Goal: Information Seeking & Learning: Check status

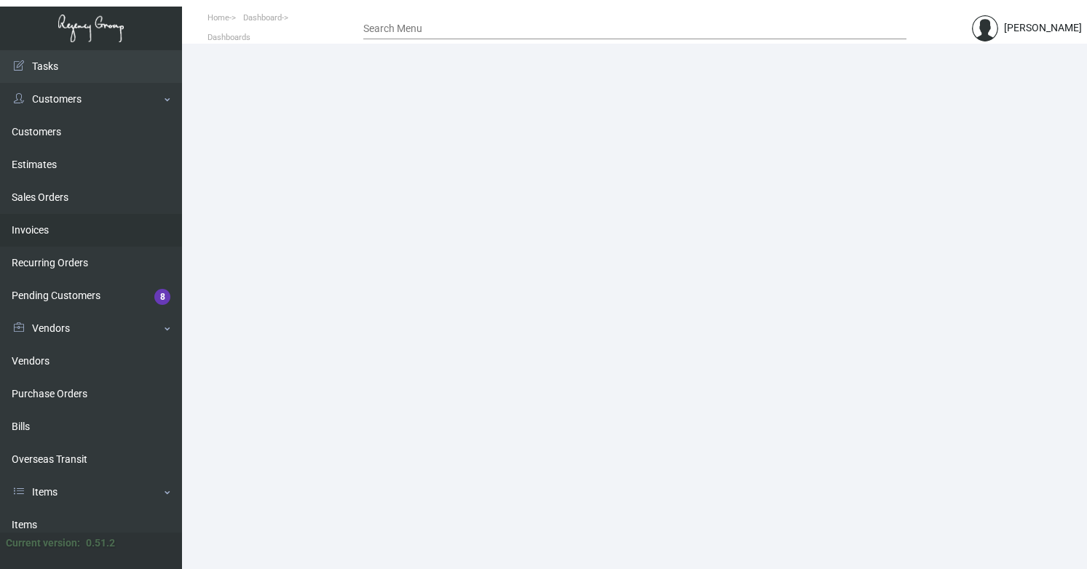
scroll to position [23, 0]
click at [55, 231] on link "Invoices" at bounding box center [91, 233] width 182 height 33
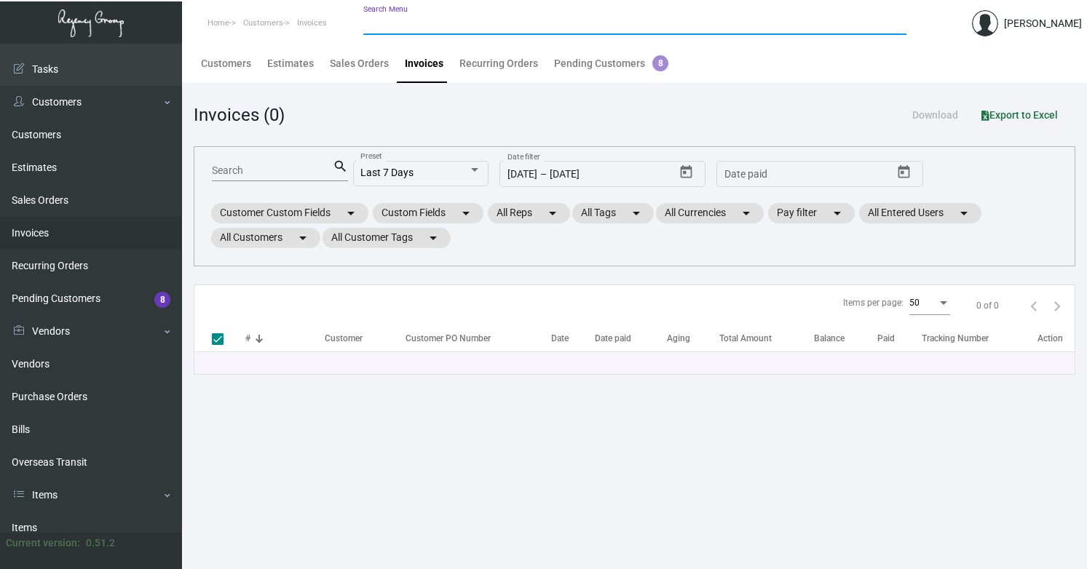
click at [430, 20] on input "Search Menu" at bounding box center [634, 24] width 543 height 12
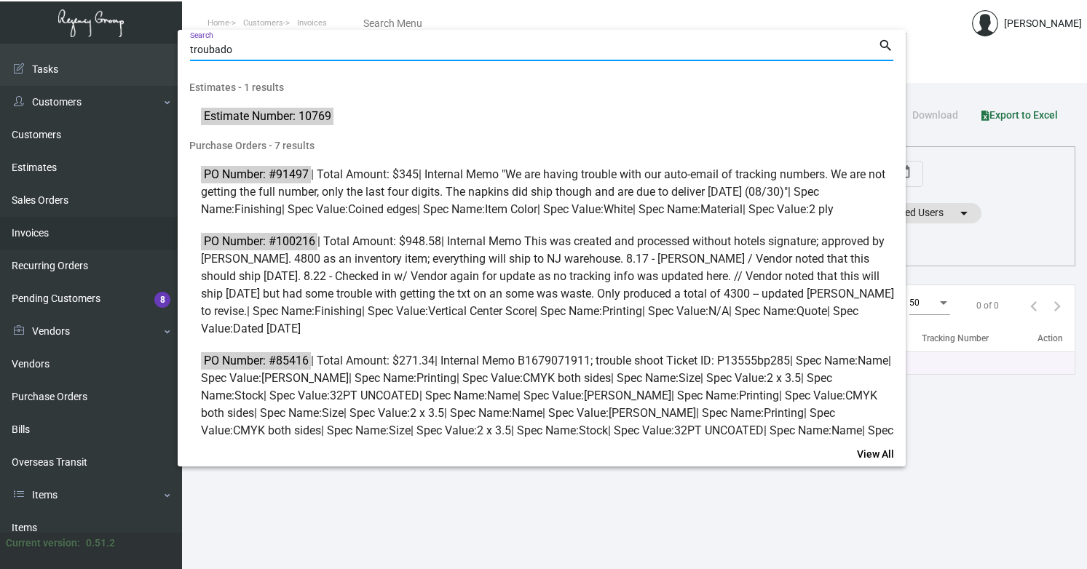
type input "troubado"
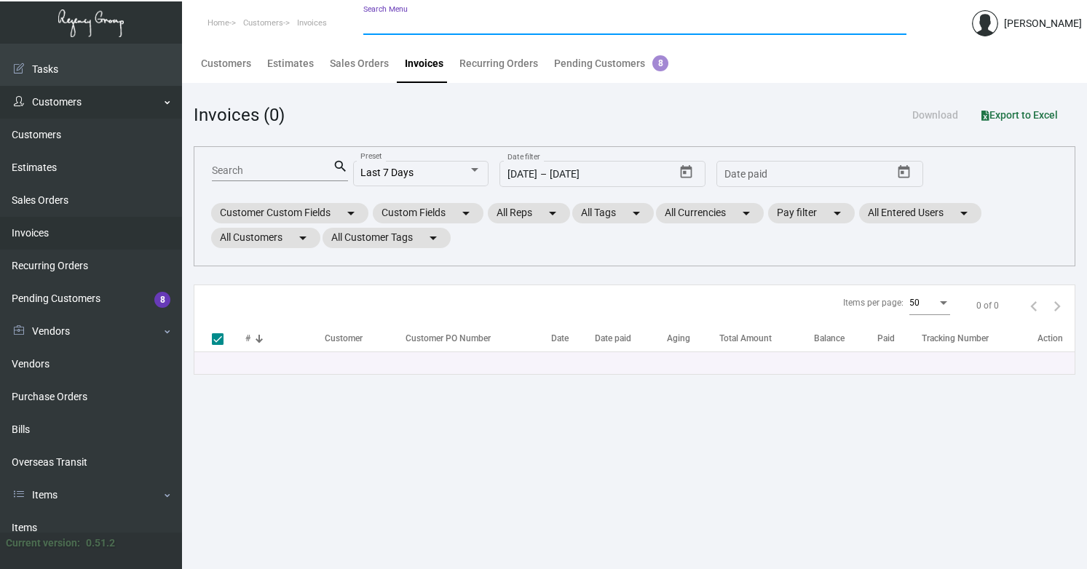
click at [54, 116] on link "Customers" at bounding box center [91, 102] width 182 height 33
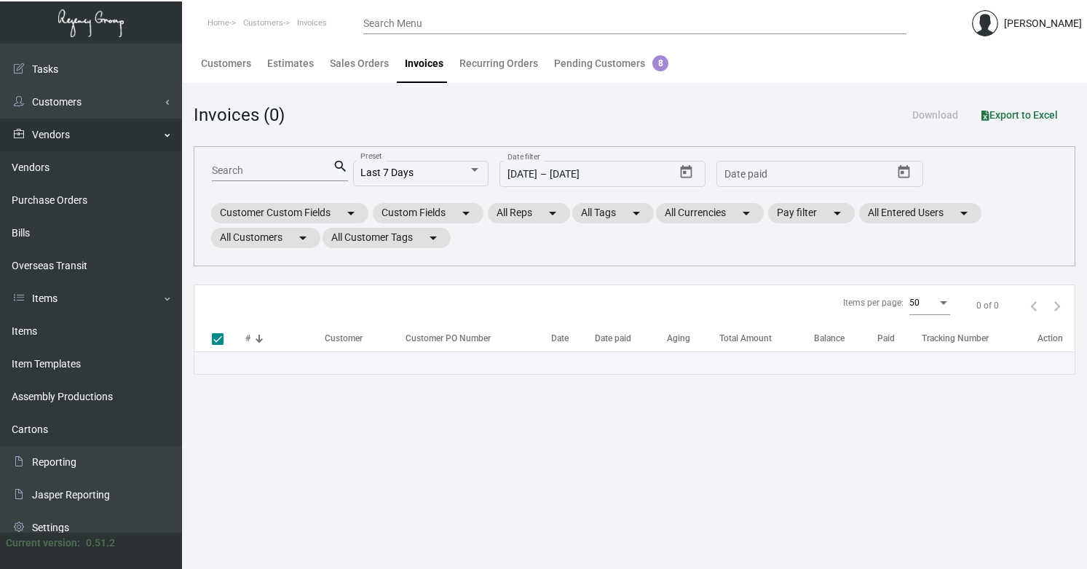
click at [42, 134] on link "Vendors" at bounding box center [91, 135] width 182 height 33
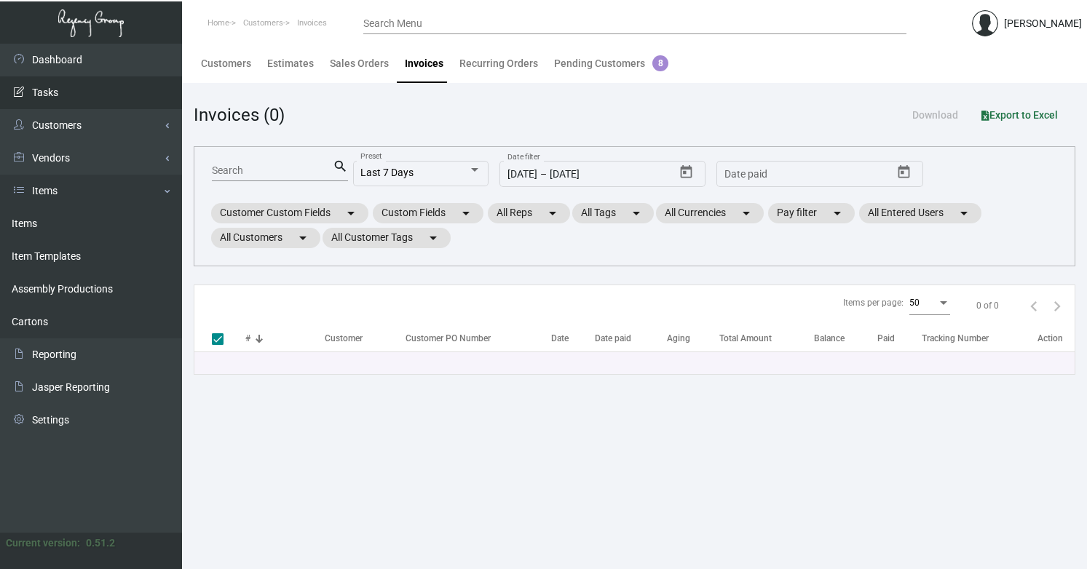
click at [54, 103] on link "Tasks" at bounding box center [91, 92] width 182 height 33
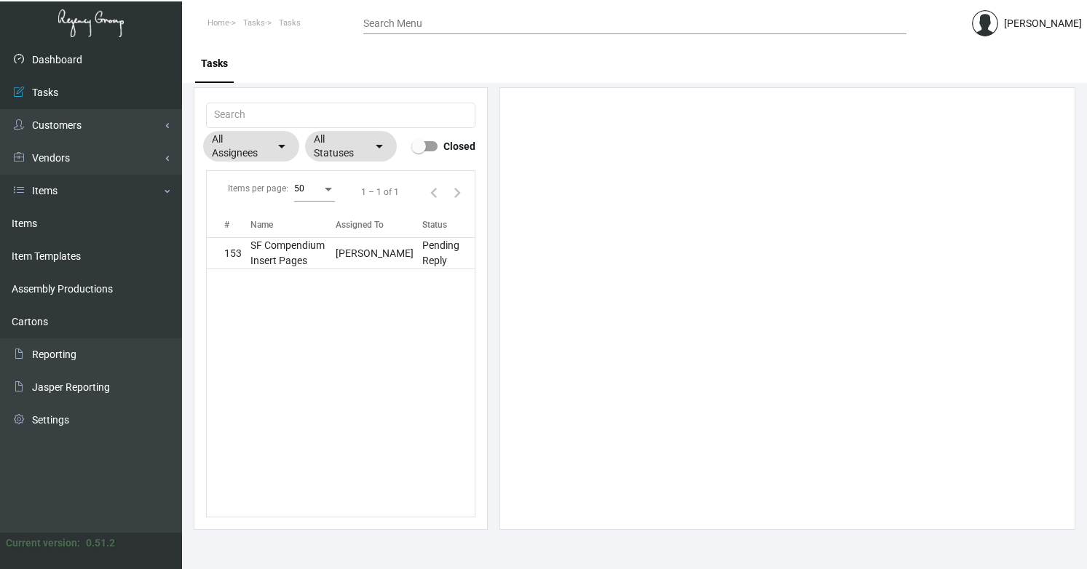
click at [52, 60] on link "Dashboard" at bounding box center [91, 60] width 182 height 33
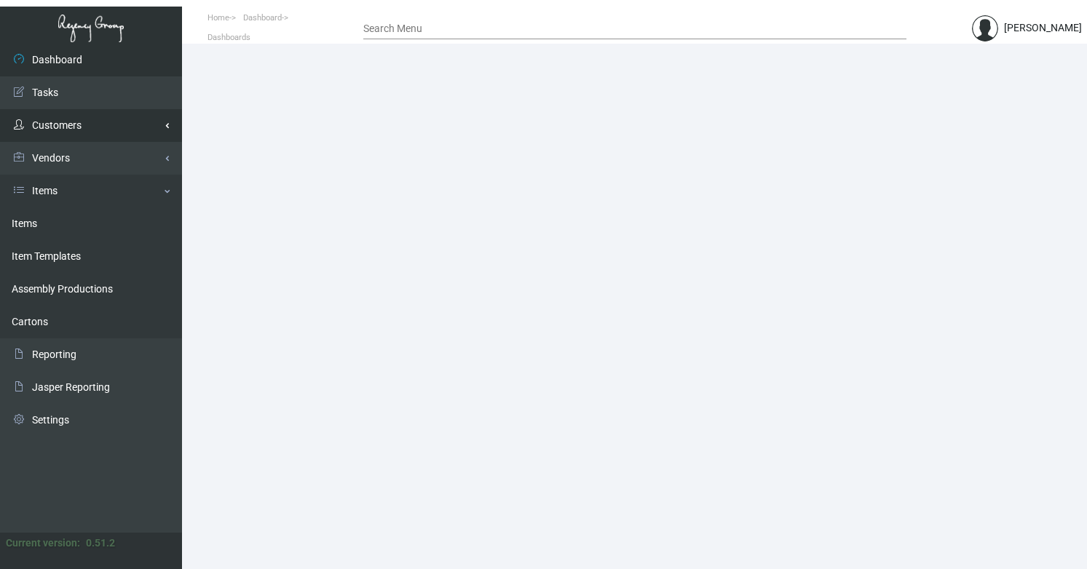
click at [57, 128] on link "Customers" at bounding box center [91, 125] width 182 height 33
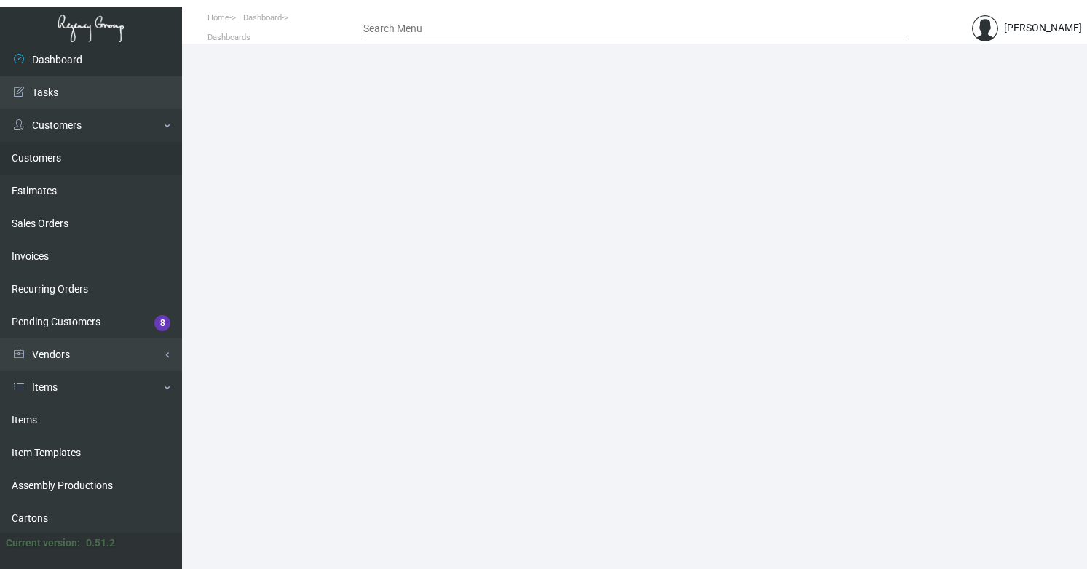
click at [44, 159] on link "Customers" at bounding box center [91, 158] width 182 height 33
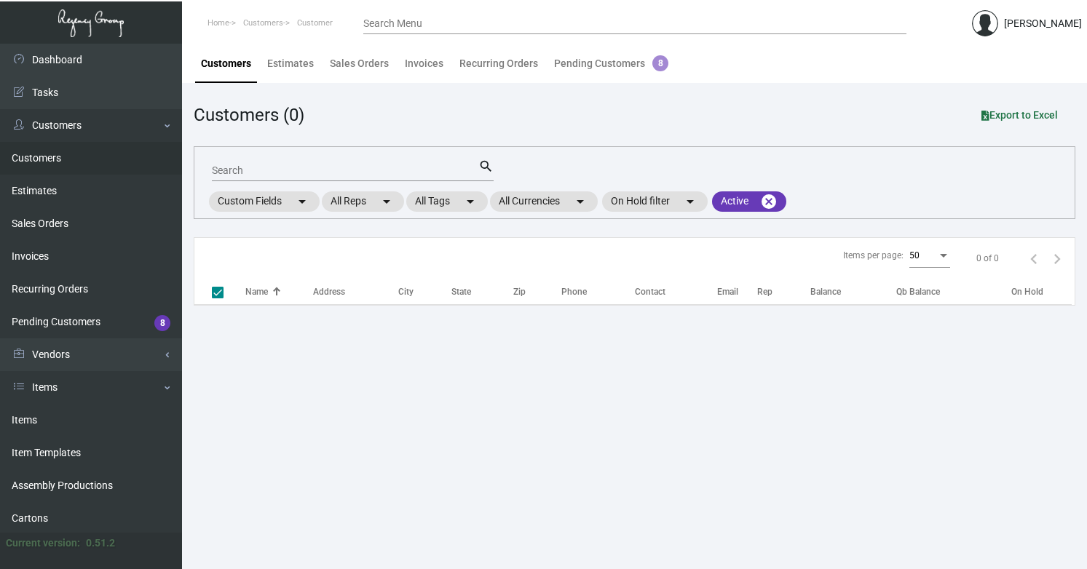
checkbox input "false"
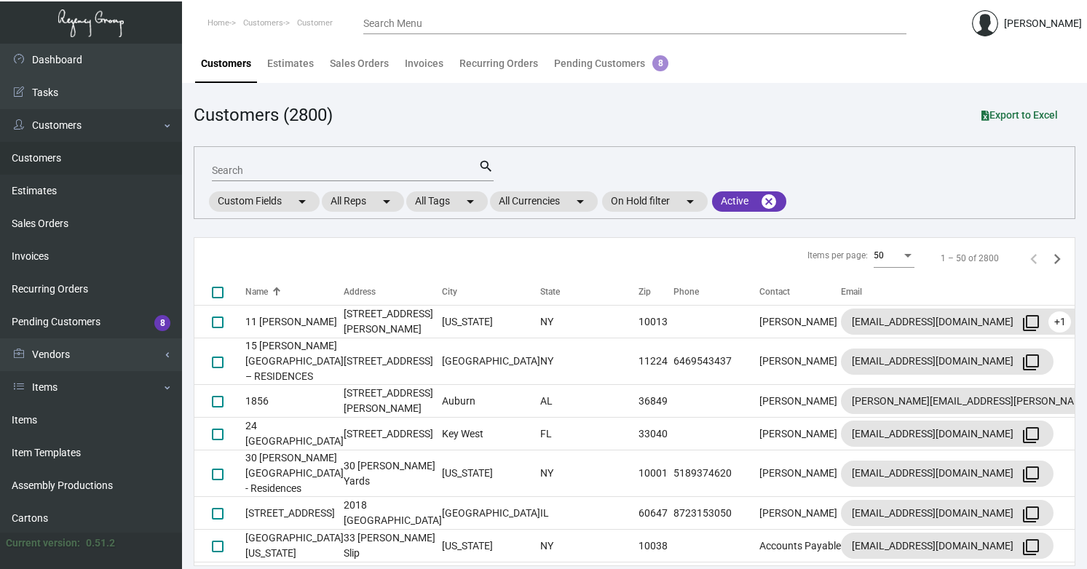
click at [314, 165] on input "Search" at bounding box center [345, 171] width 266 height 12
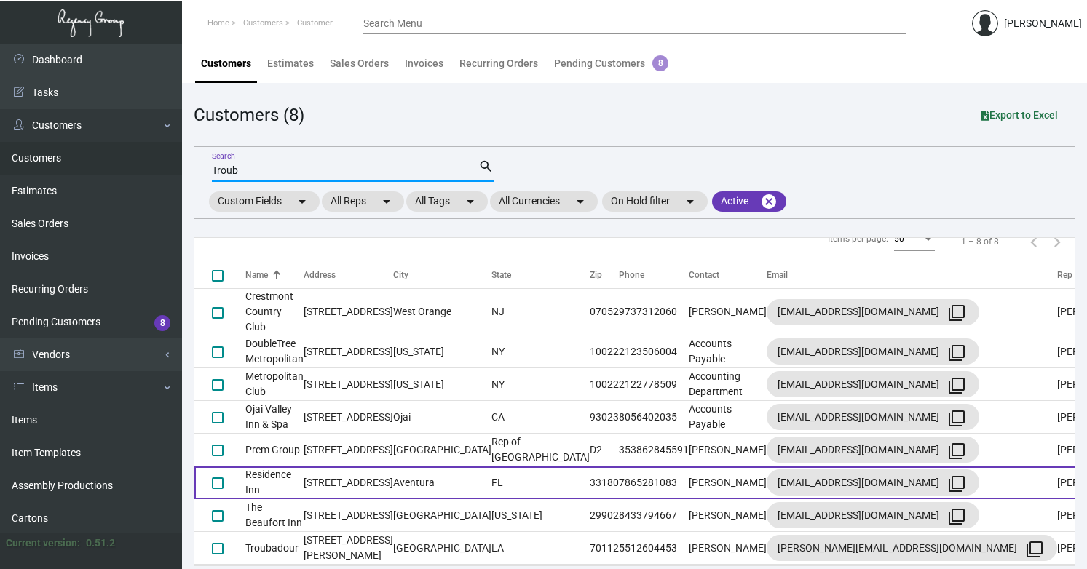
scroll to position [4, 0]
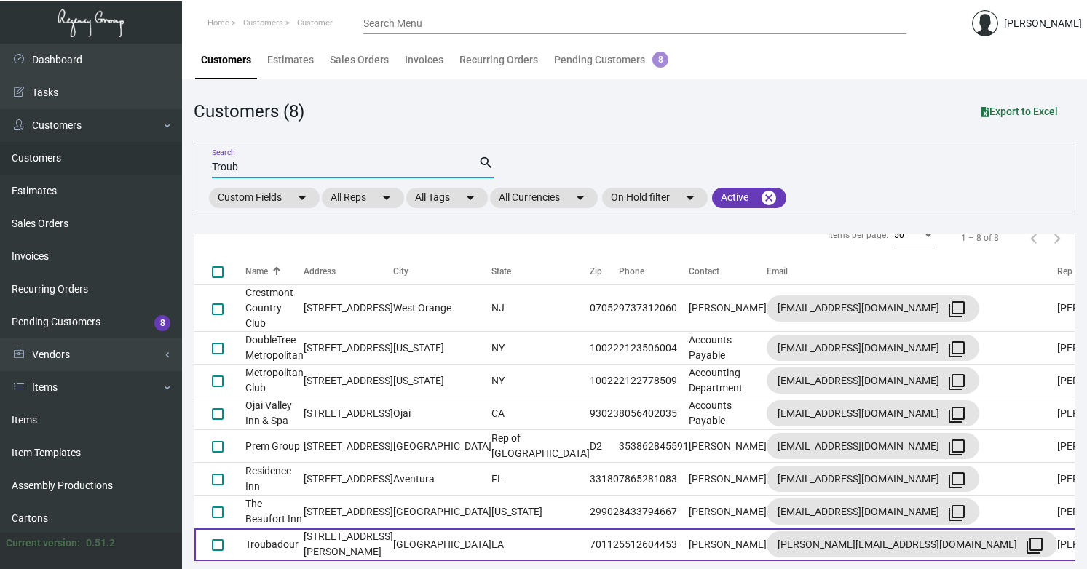
type input "Troub"
click at [275, 540] on td "Troubadour" at bounding box center [274, 545] width 58 height 33
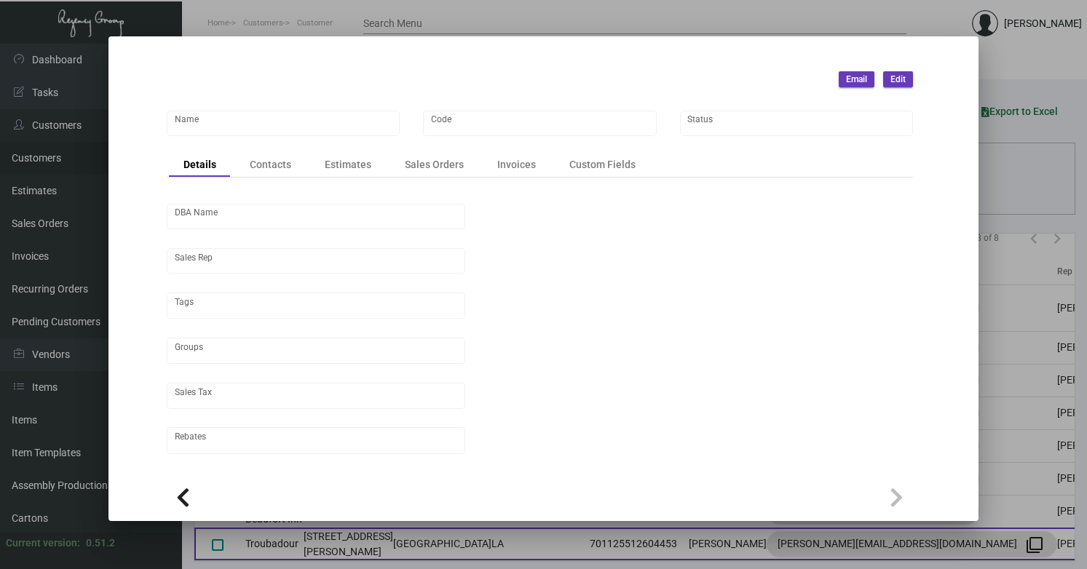
type input "Troubadour"
type input "452"
type input "[PERSON_NAME]"
type input "Out of State"
type input "Net 30"
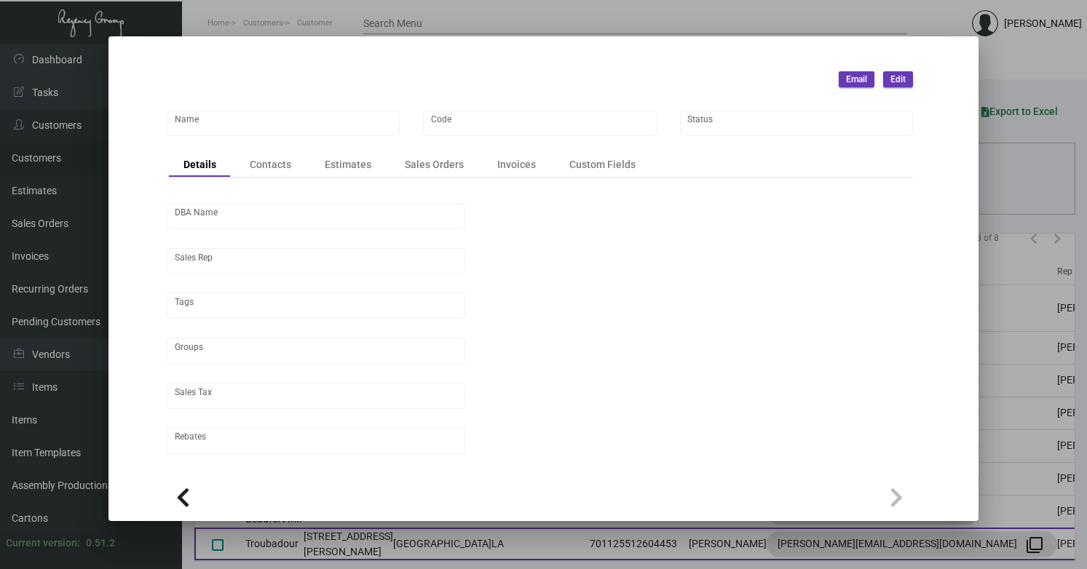
type input "United States Dollar $"
type input "$ 0.00"
checkbox input "true"
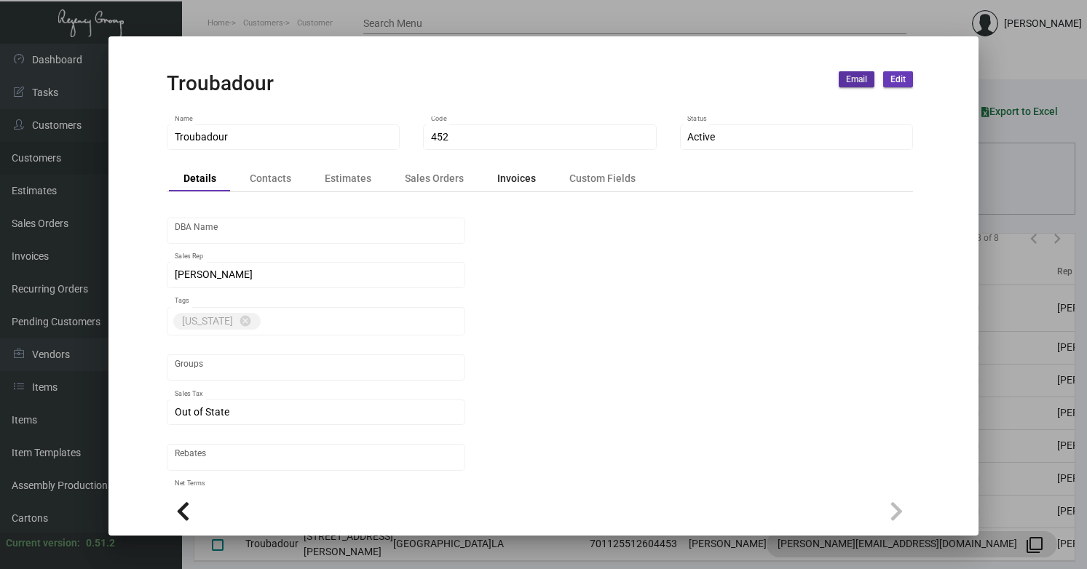
click at [508, 183] on div "Invoices" at bounding box center [516, 178] width 39 height 15
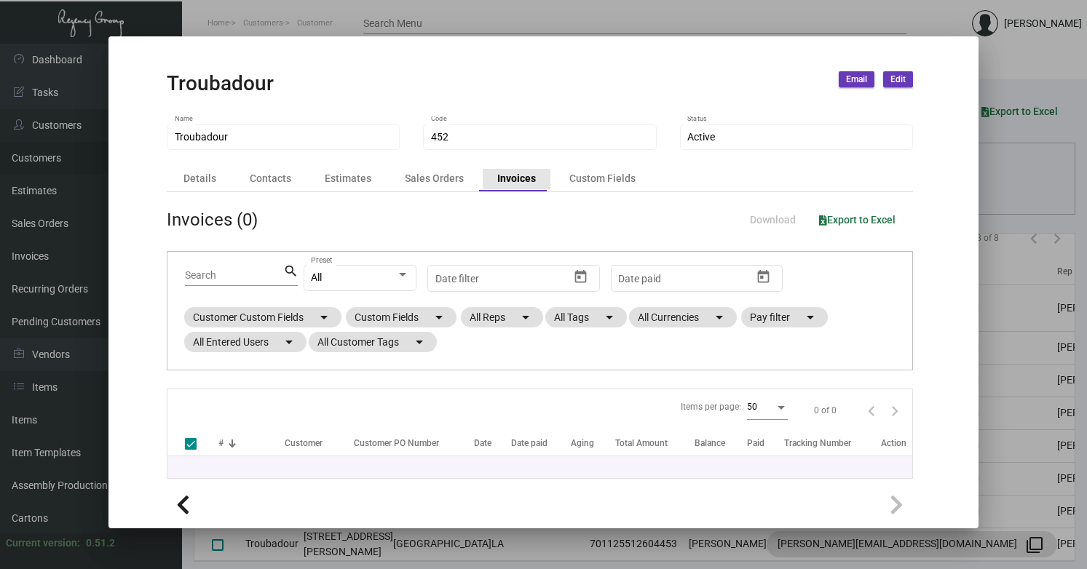
checkbox input "false"
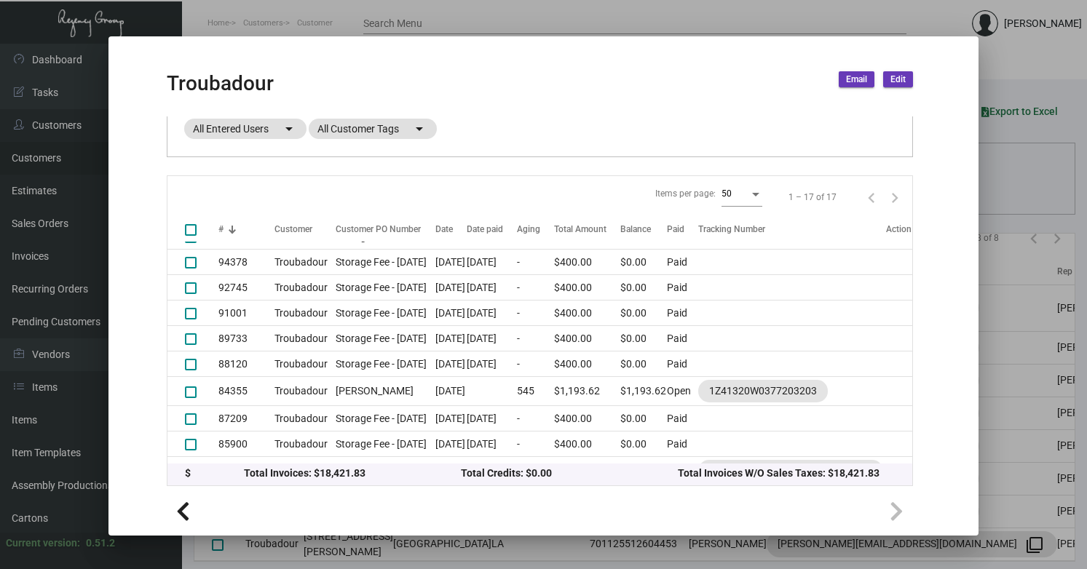
scroll to position [317, 0]
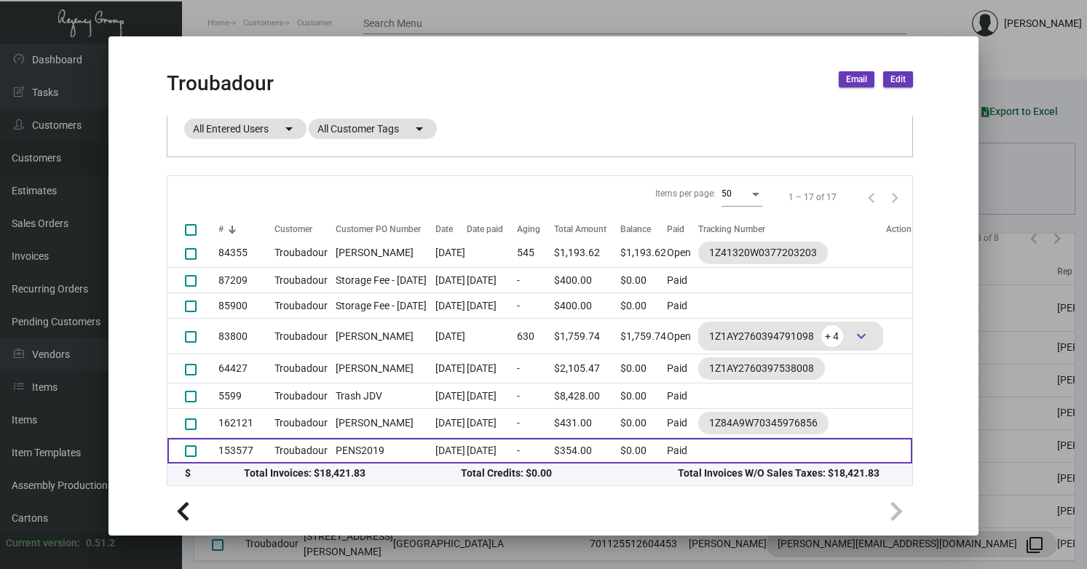
click at [344, 457] on td "PENS2019" at bounding box center [381, 450] width 107 height 25
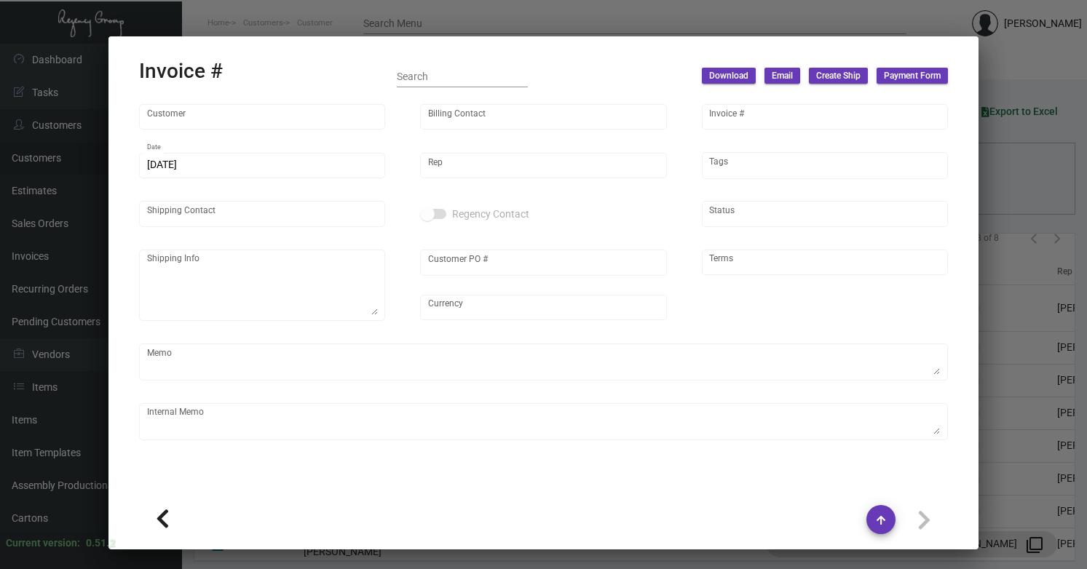
type input "Troubadour"
type input "[PERSON_NAME]"
type input "153577"
type input "[DATE]"
type input "[PERSON_NAME]"
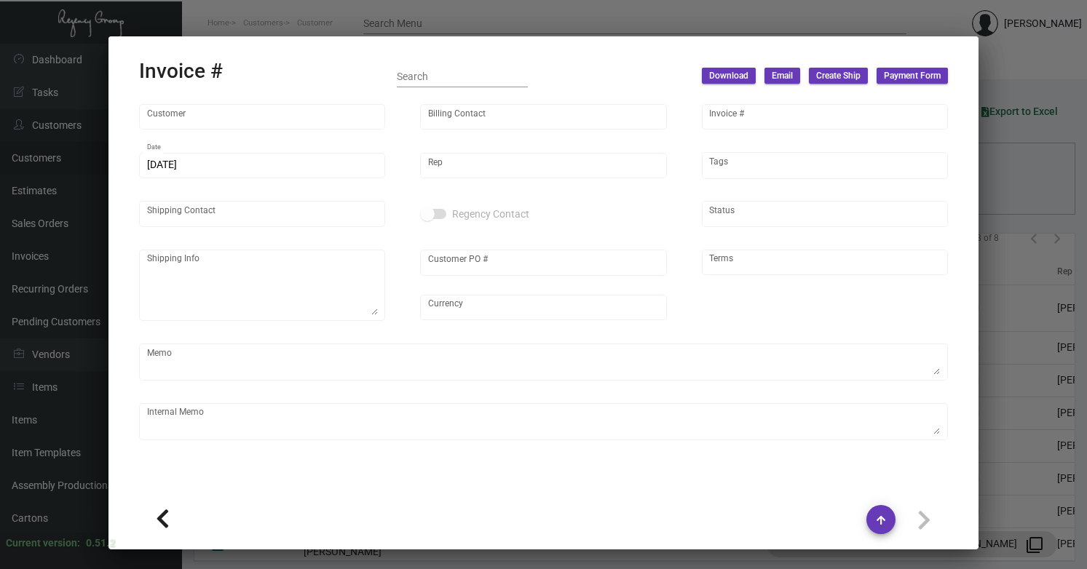
type input "[PERSON_NAME]"
type textarea "Troubadour [PERSON_NAME] [STREET_ADDRESS][PERSON_NAME]"
type input "PENS2019"
type input "United States Dollar $"
type input "Net 30"
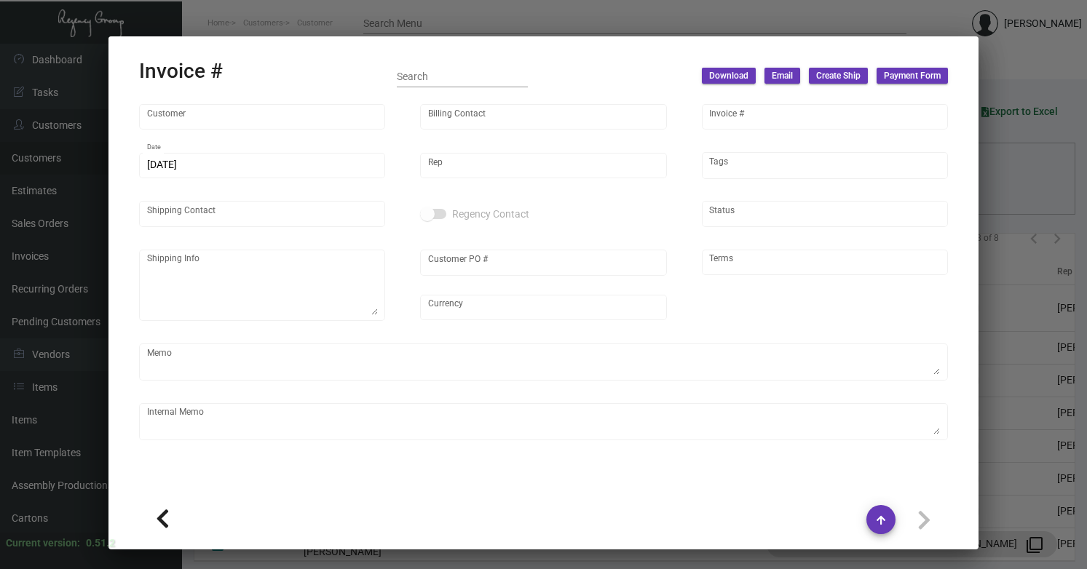
type textarea "495707297768"
type input "$ 34.00"
type input "[DATE]"
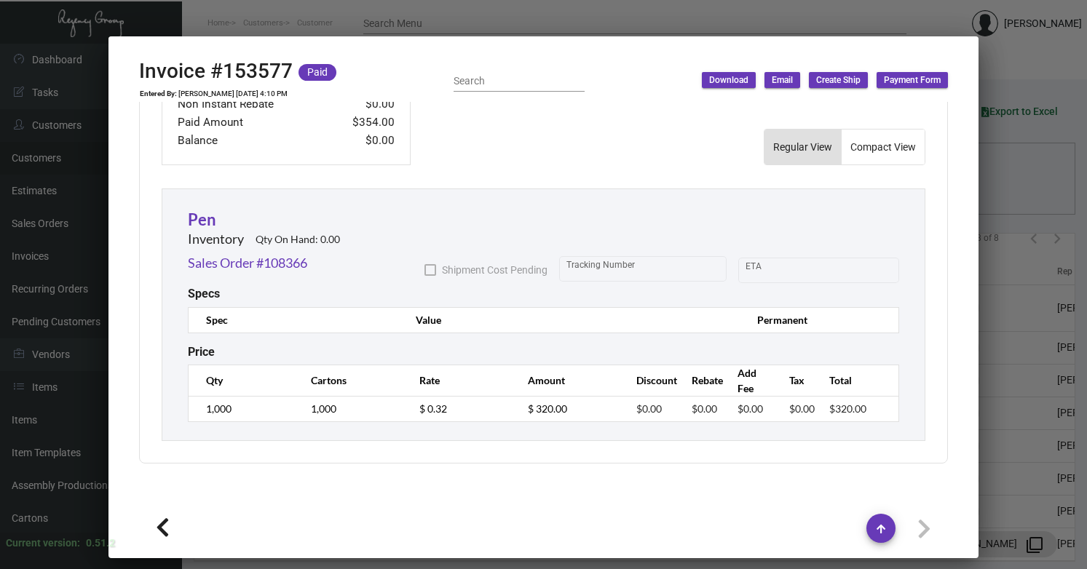
scroll to position [0, 0]
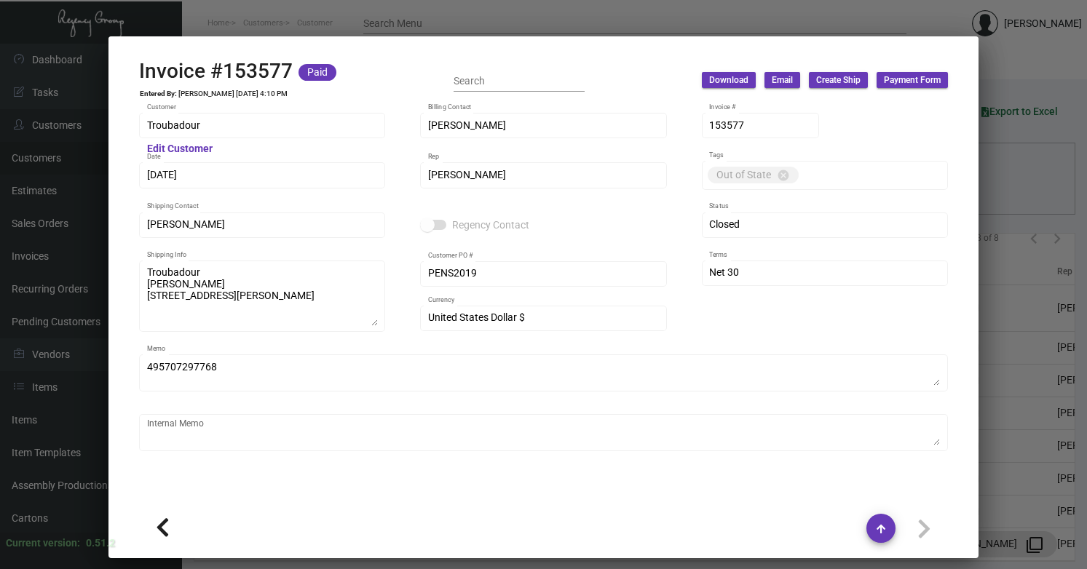
click at [164, 522] on icon at bounding box center [163, 528] width 14 height 22
type input "162121"
type input "[DATE]"
type input "[PERSON_NAME]"
type textarea "11.30"
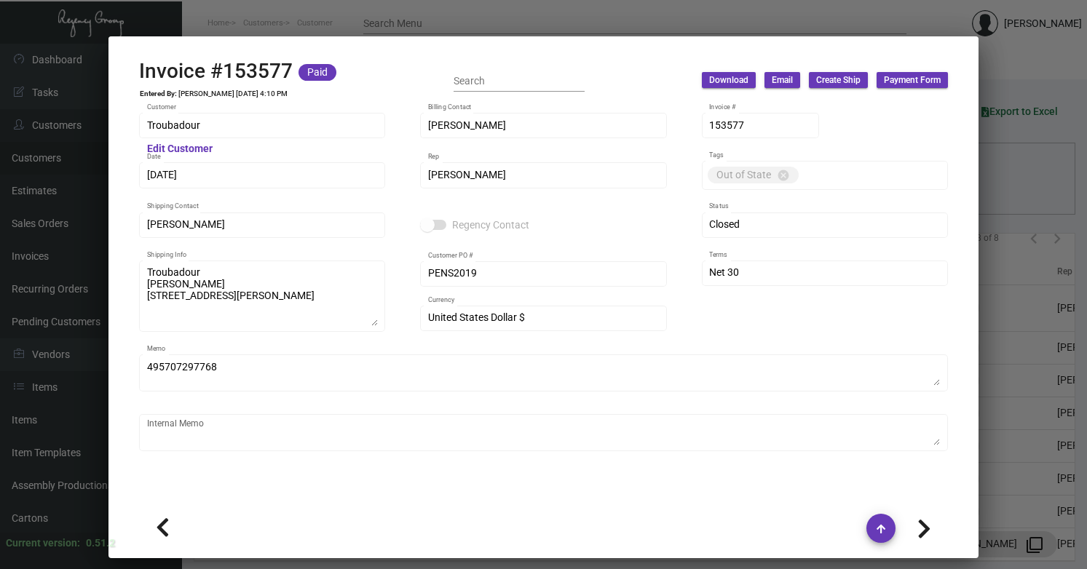
type input "$ 22.00"
type input "[DATE]"
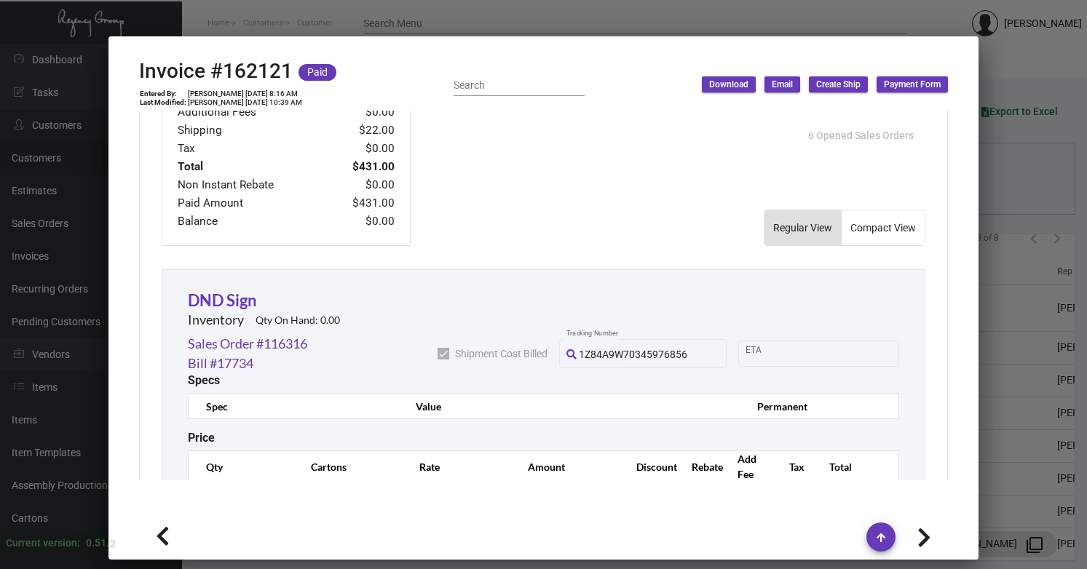
scroll to position [777, 0]
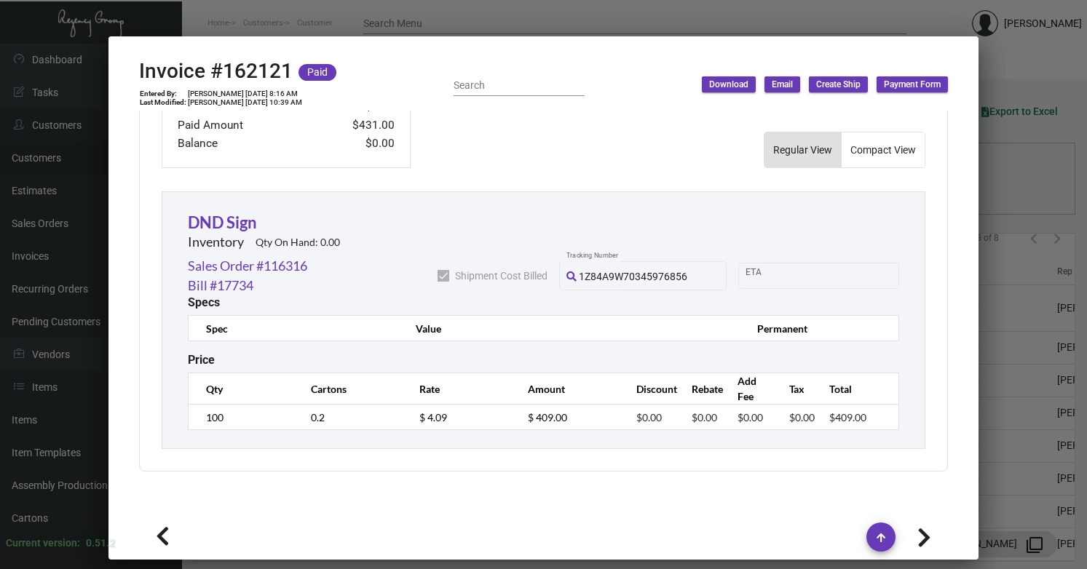
click at [164, 536] on icon at bounding box center [163, 537] width 14 height 22
type input "5599"
type input "[DATE]"
type input "[PERSON_NAME]"
type textarea "Troubadour Trash"
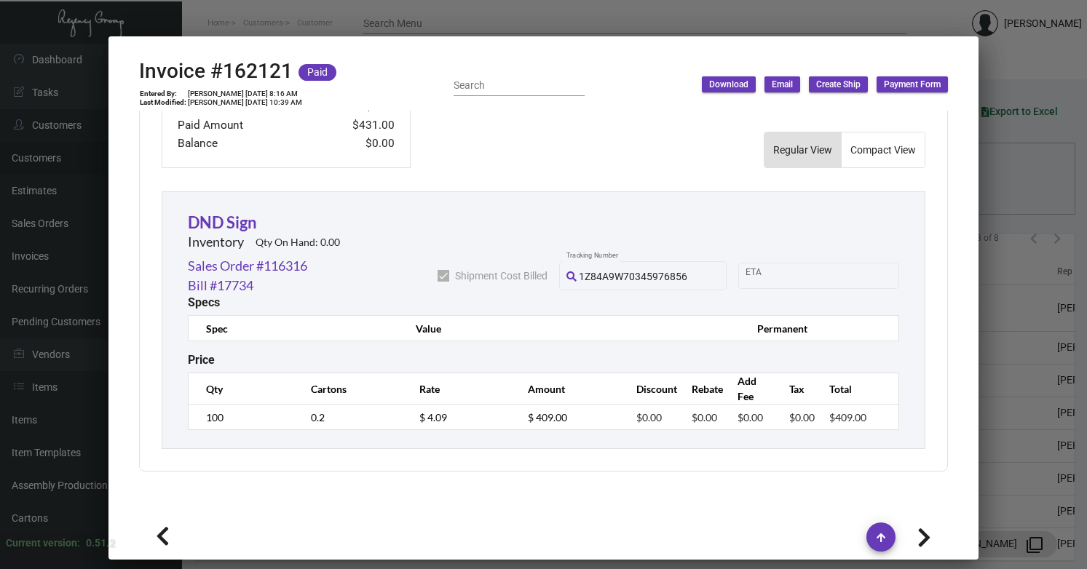
type input "Trash JDV"
type textarea "[PERSON_NAME] confirmed these were all trashed"
type textarea "Trash all the items whit JDV"
type input "$ 0.00"
type input "[DATE]"
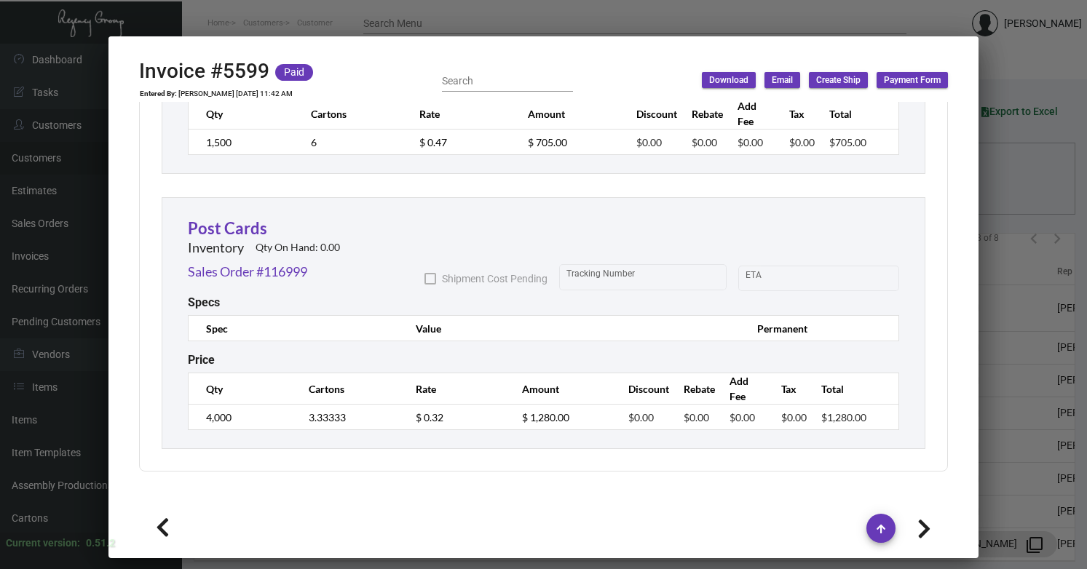
scroll to position [2174, 0]
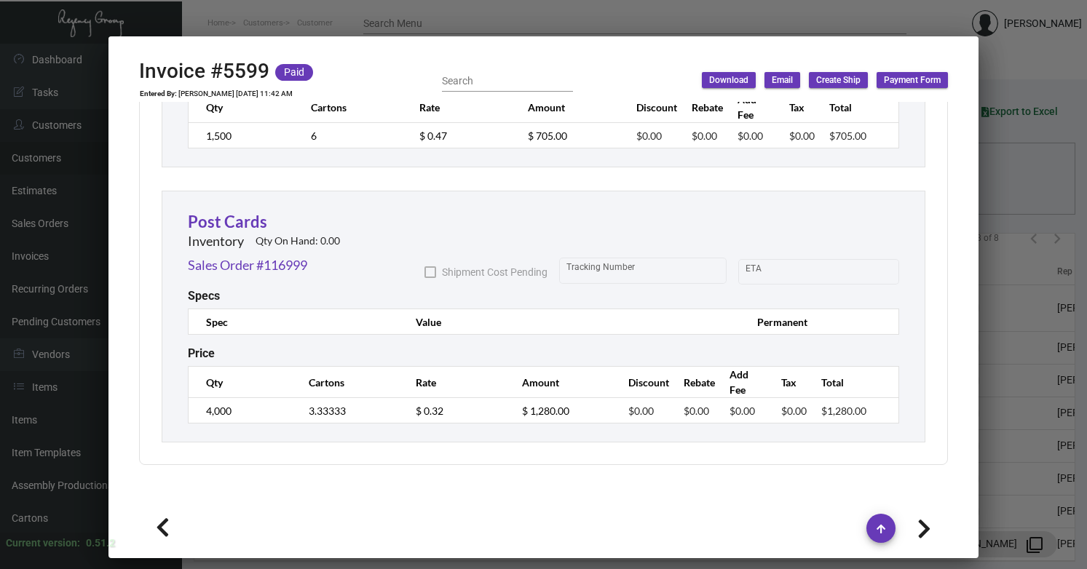
click at [162, 526] on icon at bounding box center [163, 528] width 14 height 22
type input "[PERSON_NAME]"
type input "64427"
type input "[DATE]"
type input "[PERSON_NAME]"
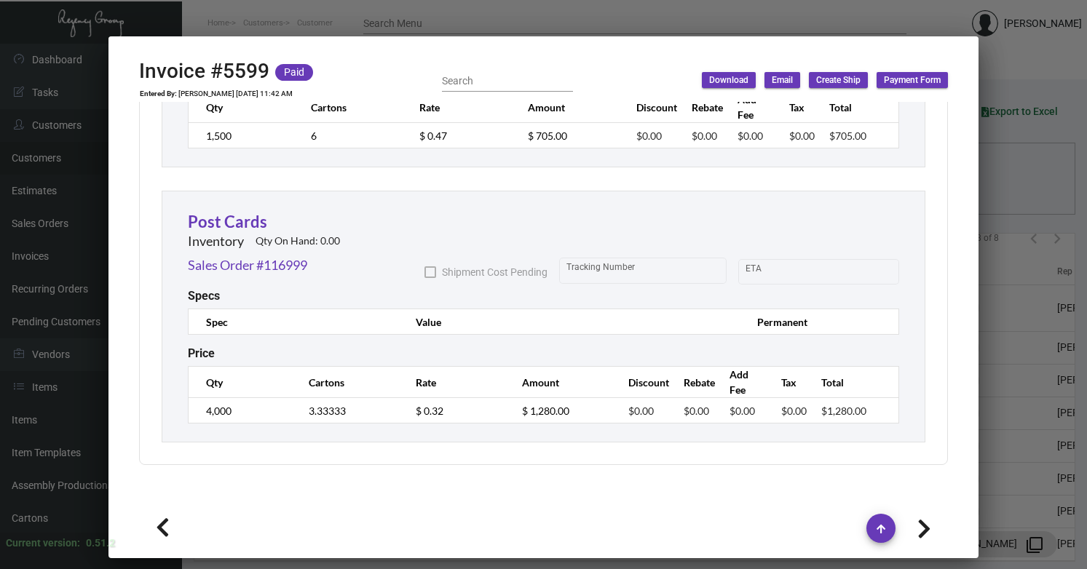
type textarea "Troubadour - [PERSON_NAME] [STREET_ADDRESS][PERSON_NAME]"
type input "[PERSON_NAME]"
type textarea "10.93"
type input "$ 35.93"
type input "[DATE]"
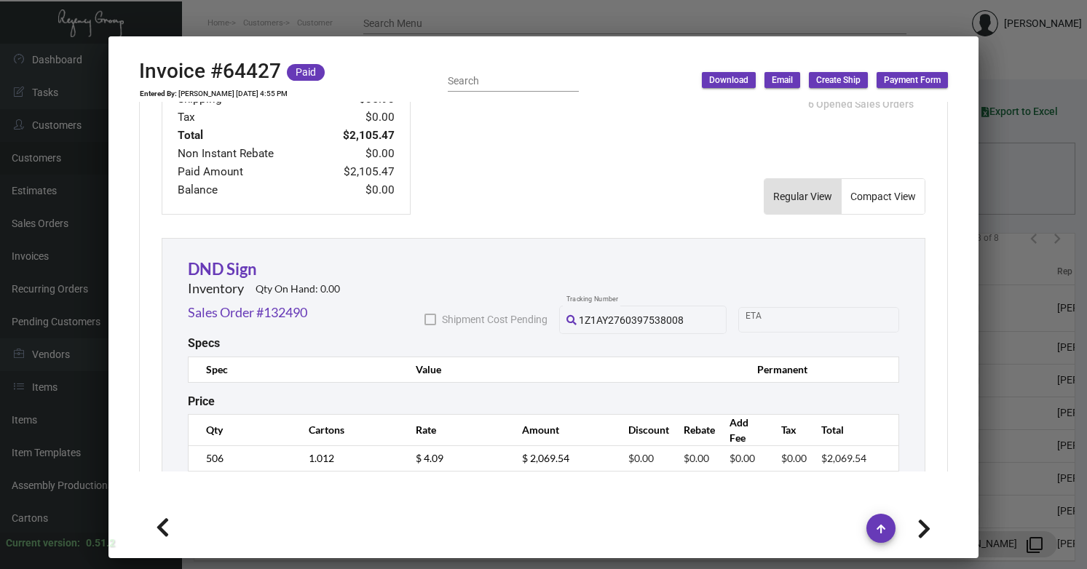
scroll to position [771, 0]
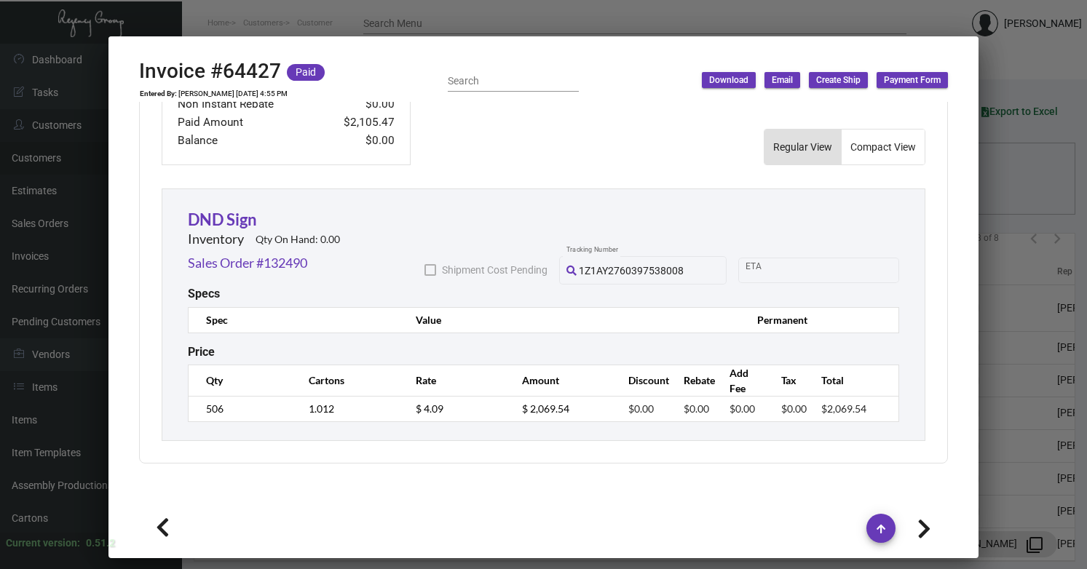
click at [165, 531] on icon at bounding box center [163, 528] width 14 height 22
type input "[PERSON_NAME]"
type input "83800"
type input "[DATE]"
type input "[PERSON_NAME]"
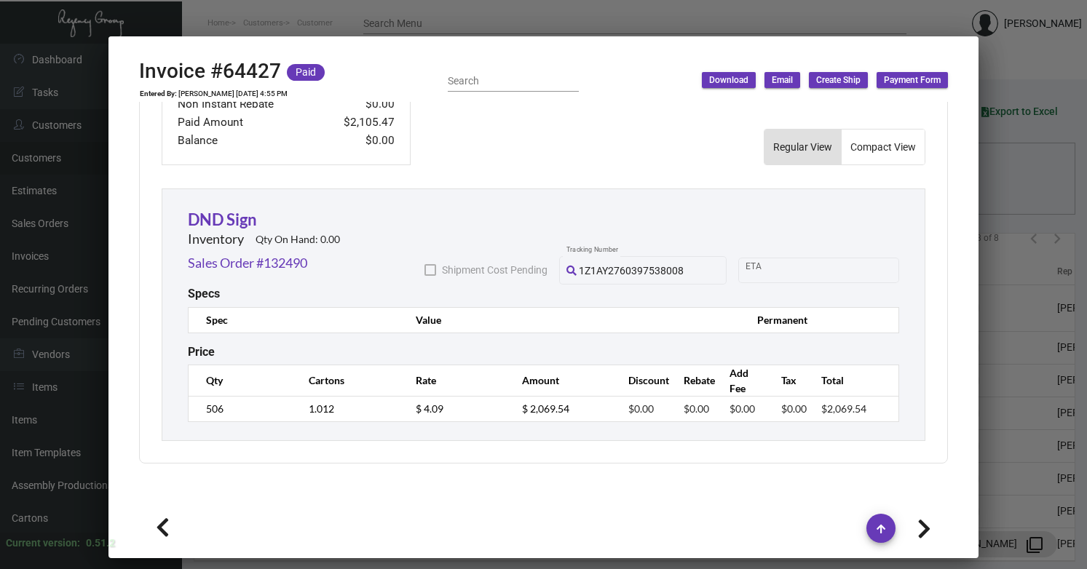
type input "[PERSON_NAME]"
type textarea "Troubadour - [PERSON_NAME] [STREET_ADDRESS][PERSON_NAME]"
type input "[PERSON_NAME]"
type textarea "78.57"
type input "8.50000 %"
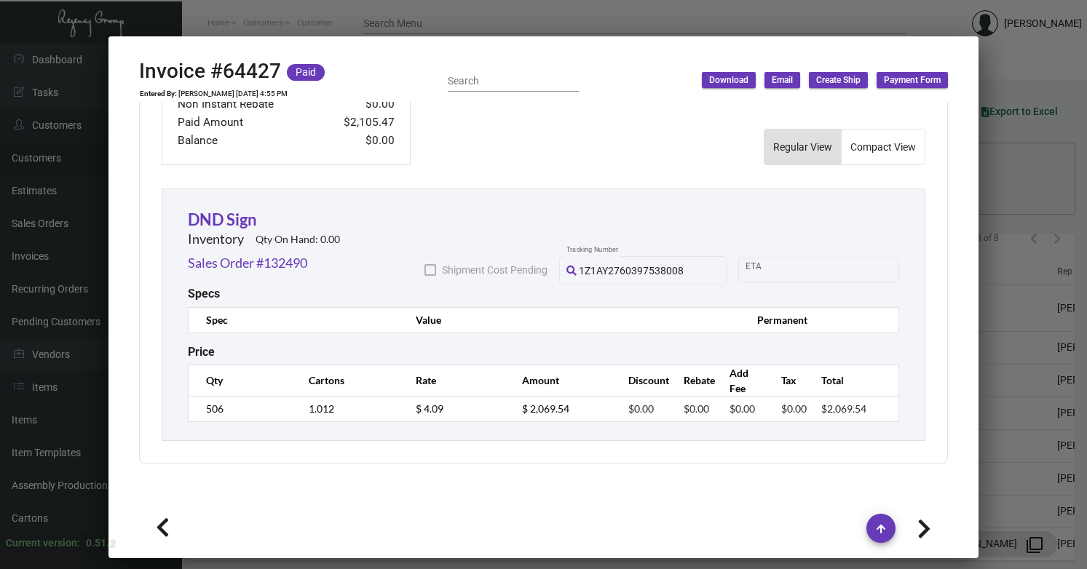
type input "[DATE]"
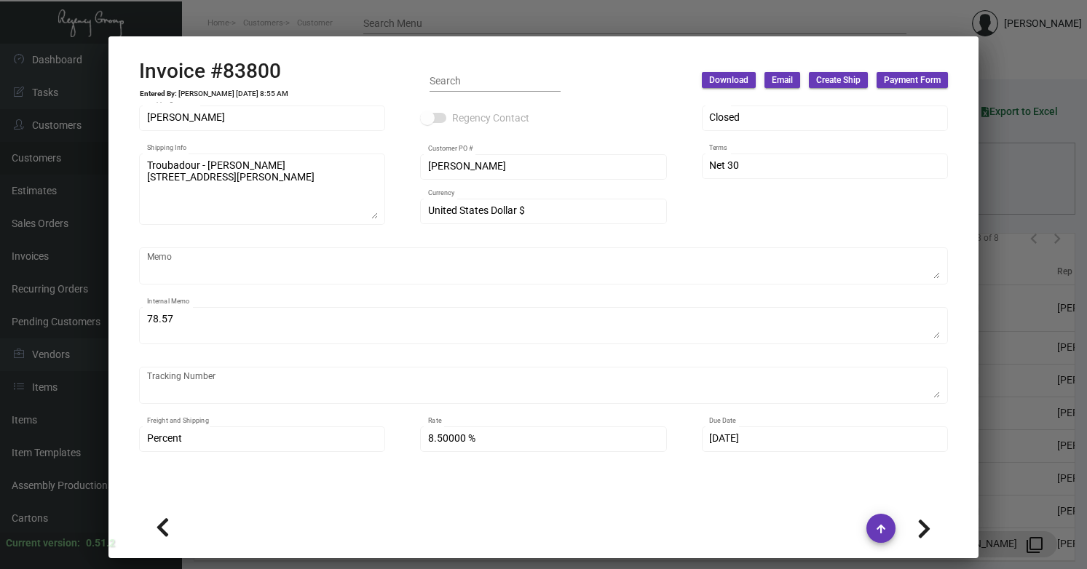
scroll to position [0, 0]
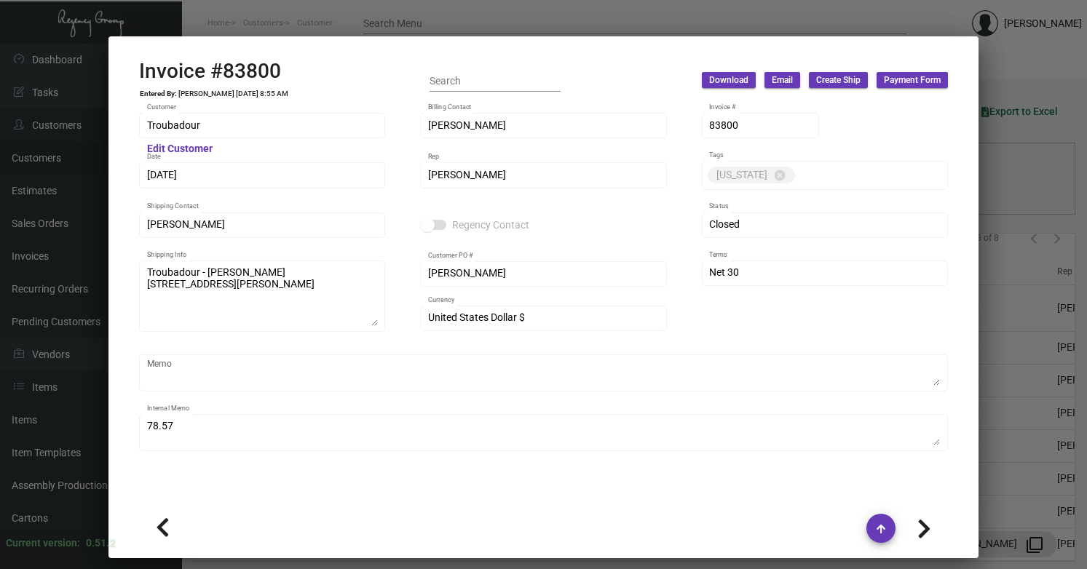
click at [923, 524] on icon at bounding box center [924, 529] width 14 height 22
type input "[PERSON_NAME]"
type input "64427"
type input "[DATE]"
type input "[PERSON_NAME]"
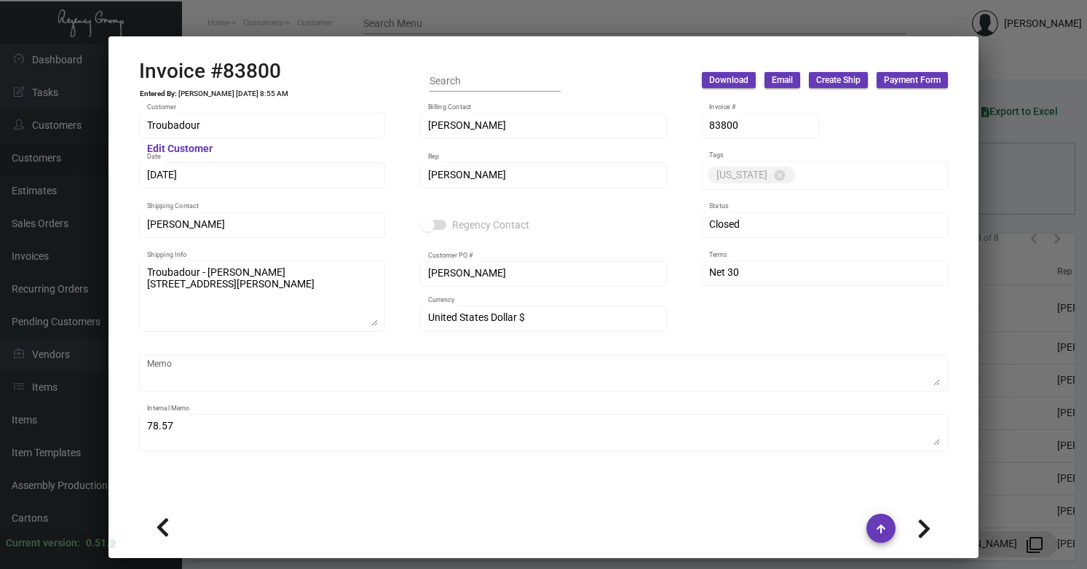
type input "[PERSON_NAME]"
type textarea "Troubadour - [PERSON_NAME] [STREET_ADDRESS][PERSON_NAME]"
type input "[PERSON_NAME]"
type textarea "10.93"
type input "$ 35.93"
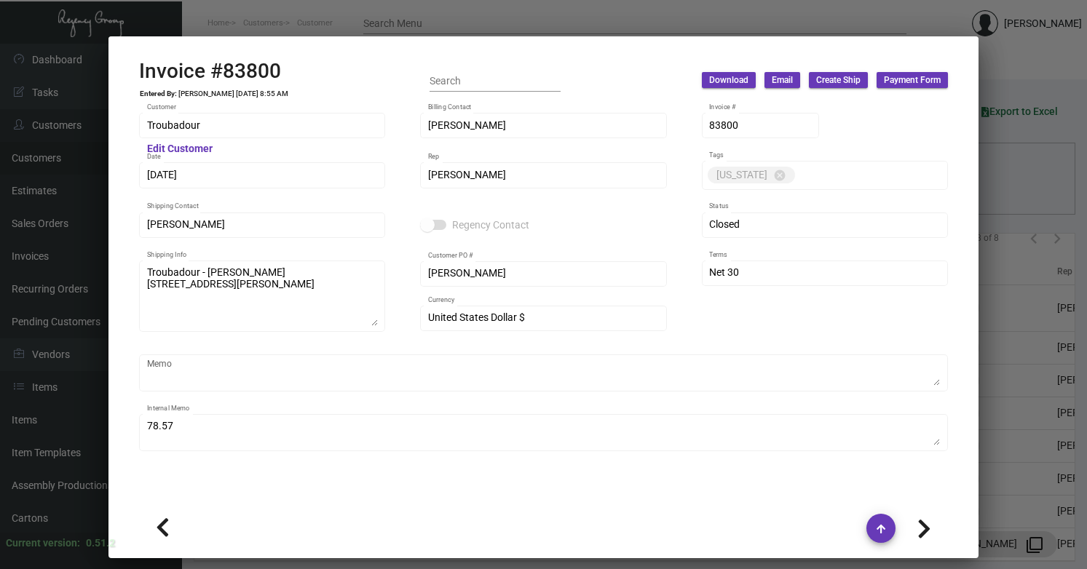
type input "[DATE]"
click at [621, 18] on div at bounding box center [543, 284] width 1087 height 569
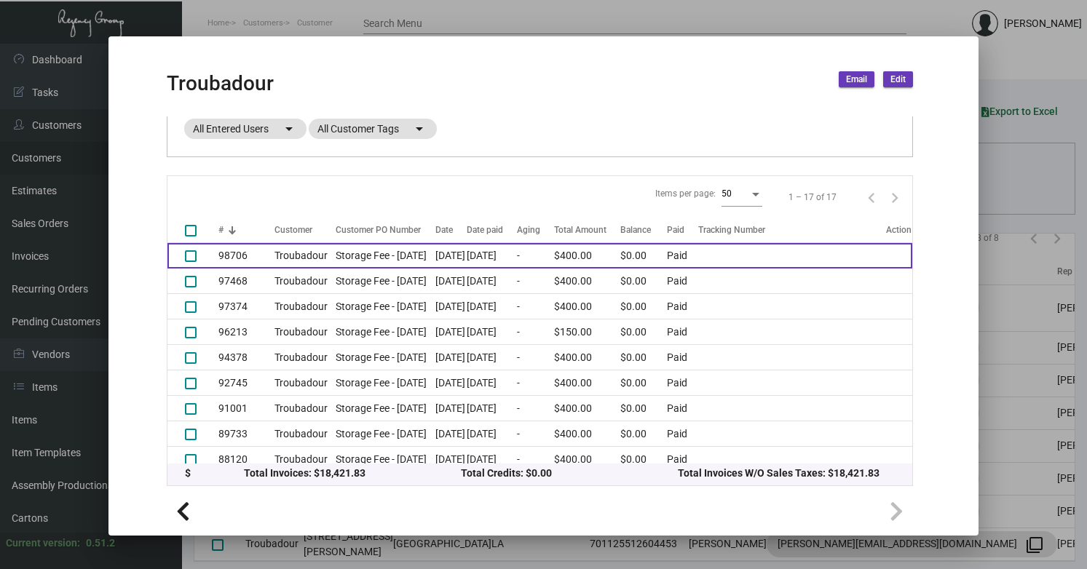
click at [384, 269] on td "Storage Fee - [DATE]" at bounding box center [381, 255] width 107 height 25
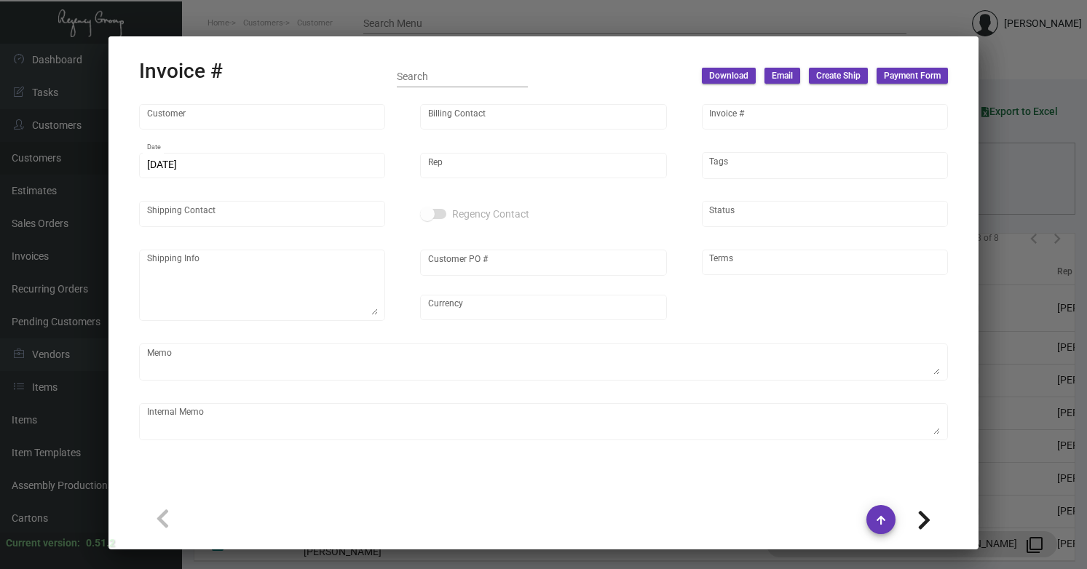
type input "Troubadour"
type input "[PERSON_NAME]"
type input "98706"
type input "[DATE]"
type input "[PERSON_NAME]"
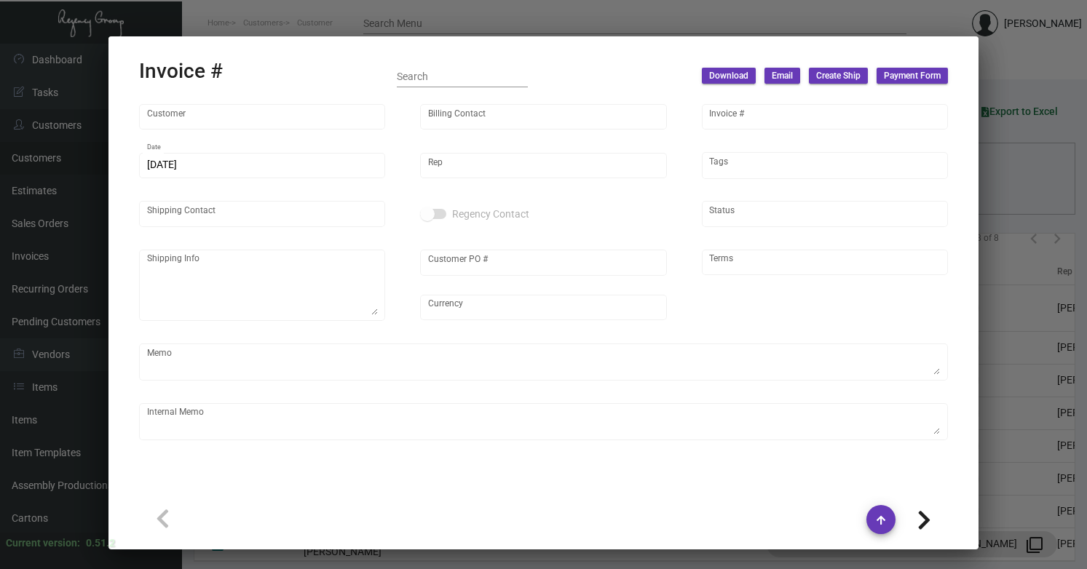
type input "Storage Fee - [DATE]"
type input "United States Dollar $"
type input "Net 30"
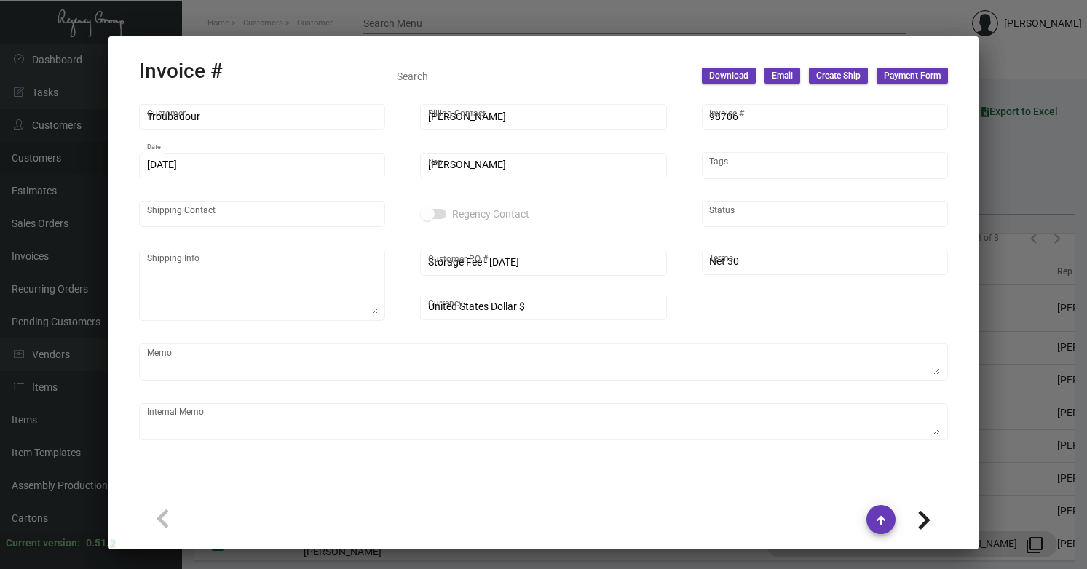
type input "$ 0.00"
type input "[DATE]"
